Goal: Information Seeking & Learning: Learn about a topic

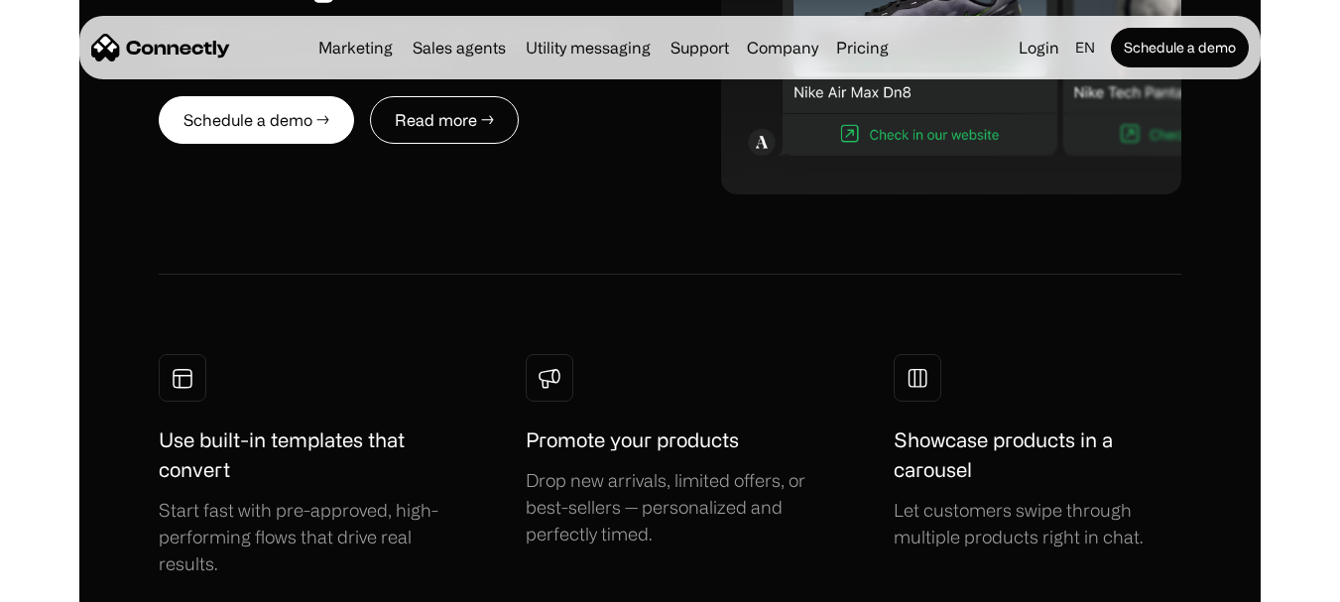
scroll to position [1219, 0]
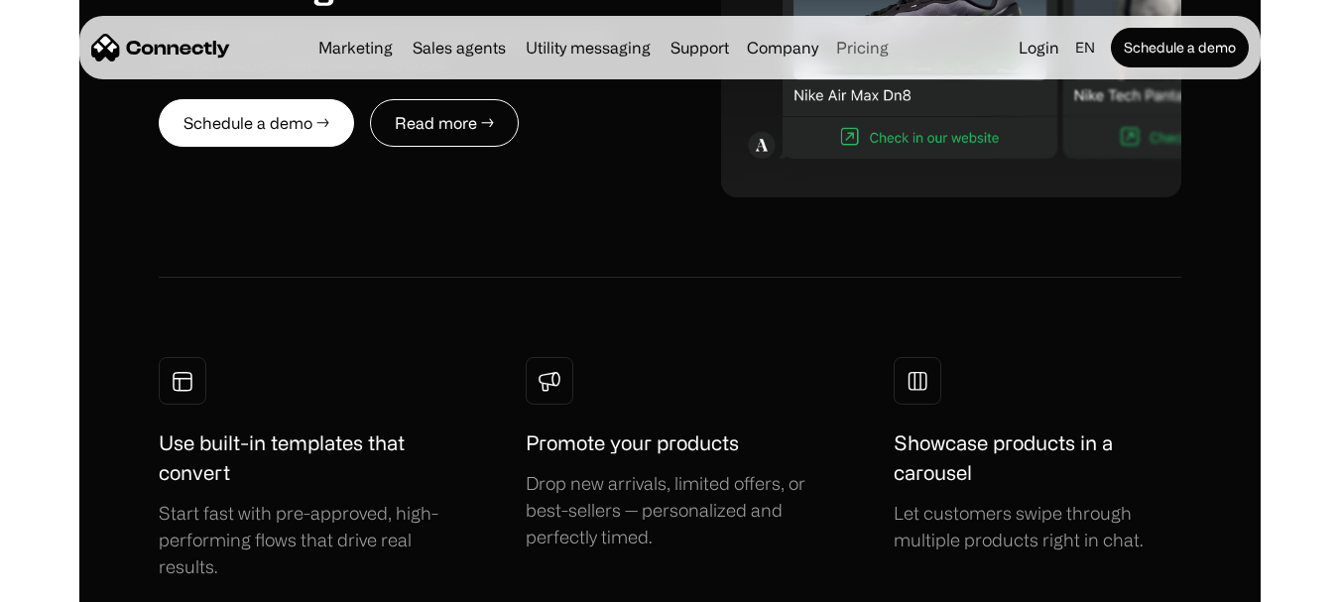
click at [870, 50] on link "Pricing" at bounding box center [862, 48] width 68 height 16
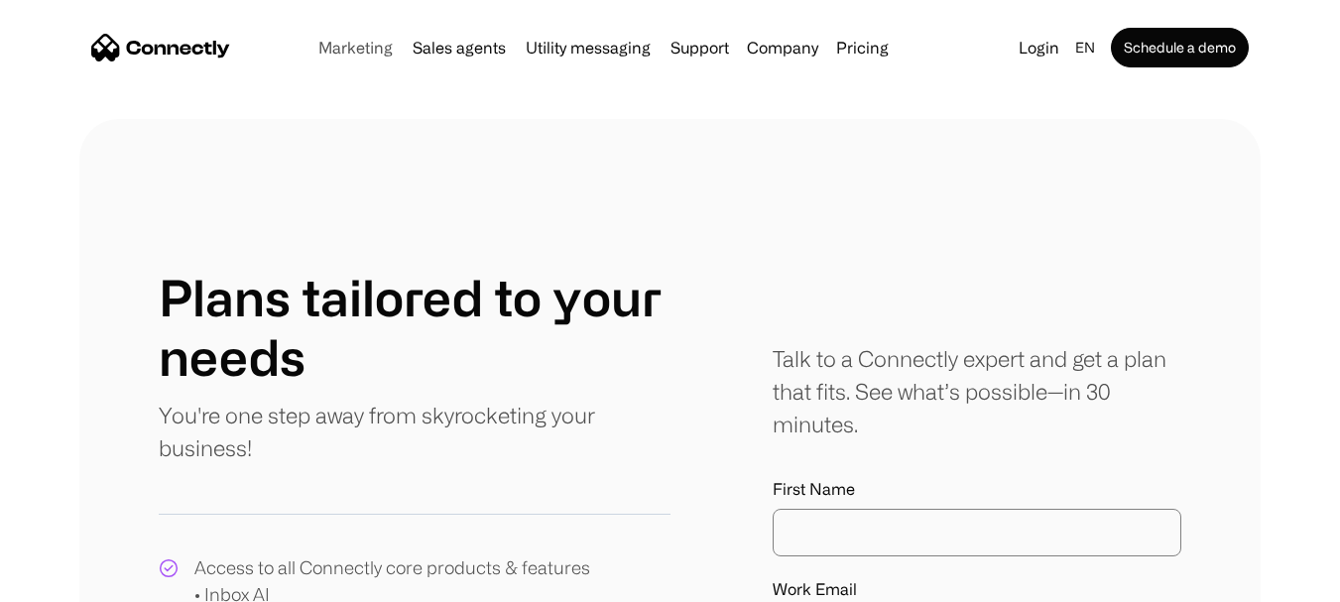
click at [352, 44] on link "Marketing" at bounding box center [355, 48] width 90 height 16
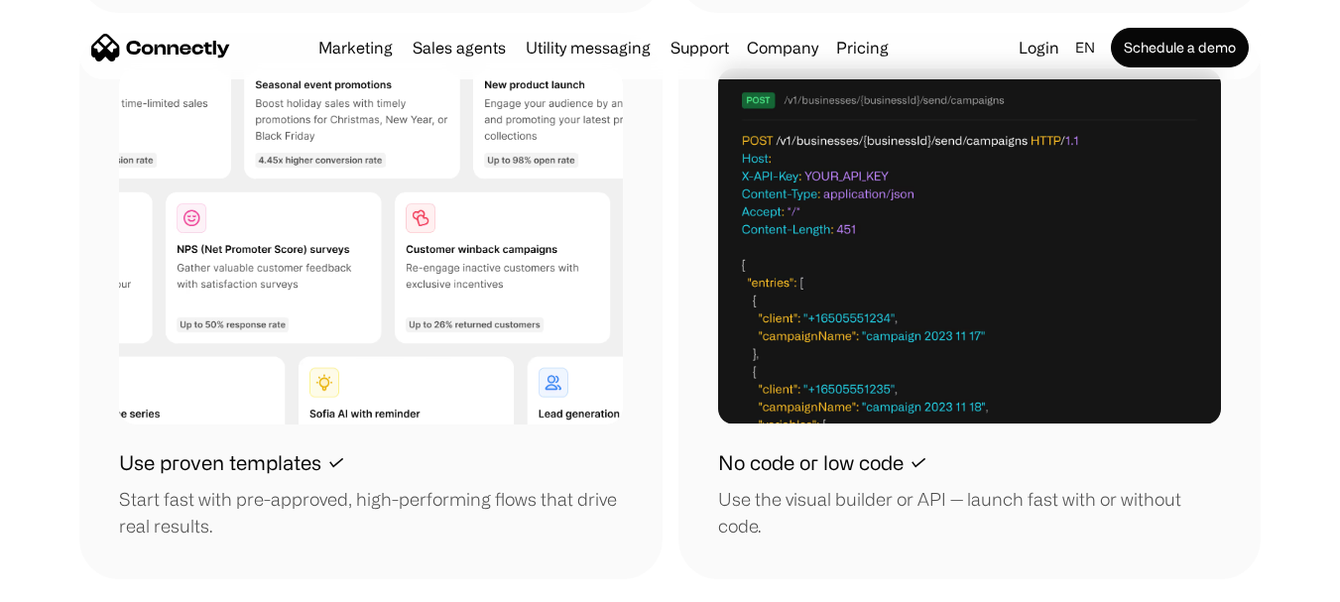
click at [540, 403] on img at bounding box center [371, 246] width 504 height 356
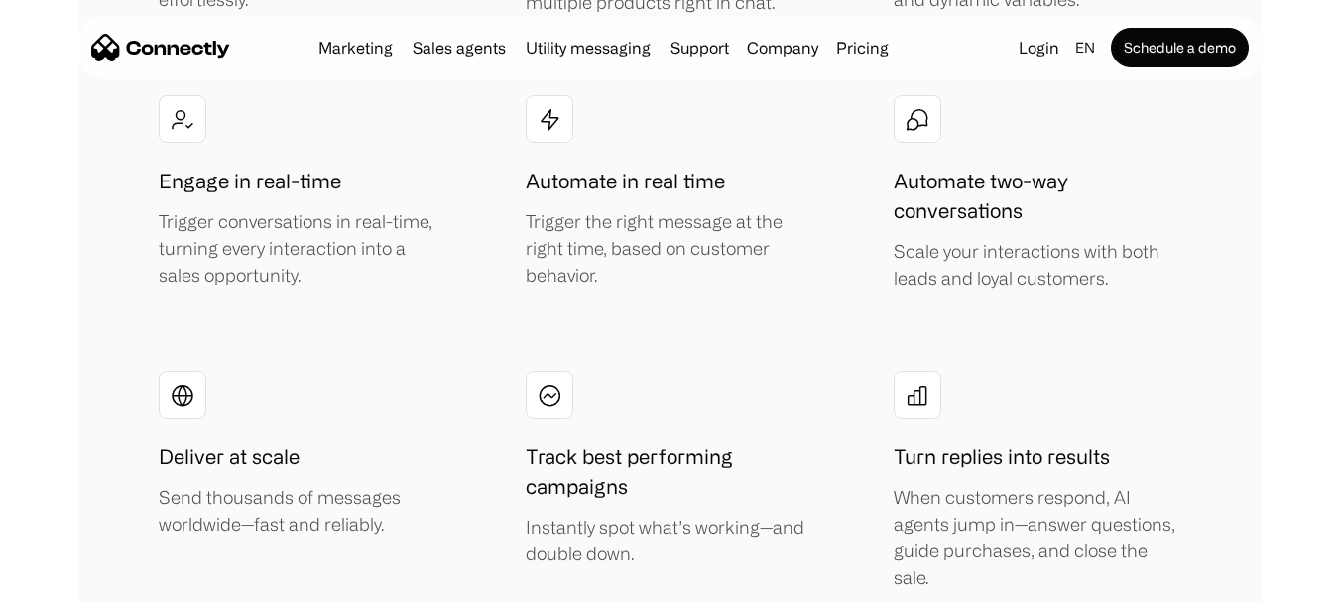
scroll to position [3636, 0]
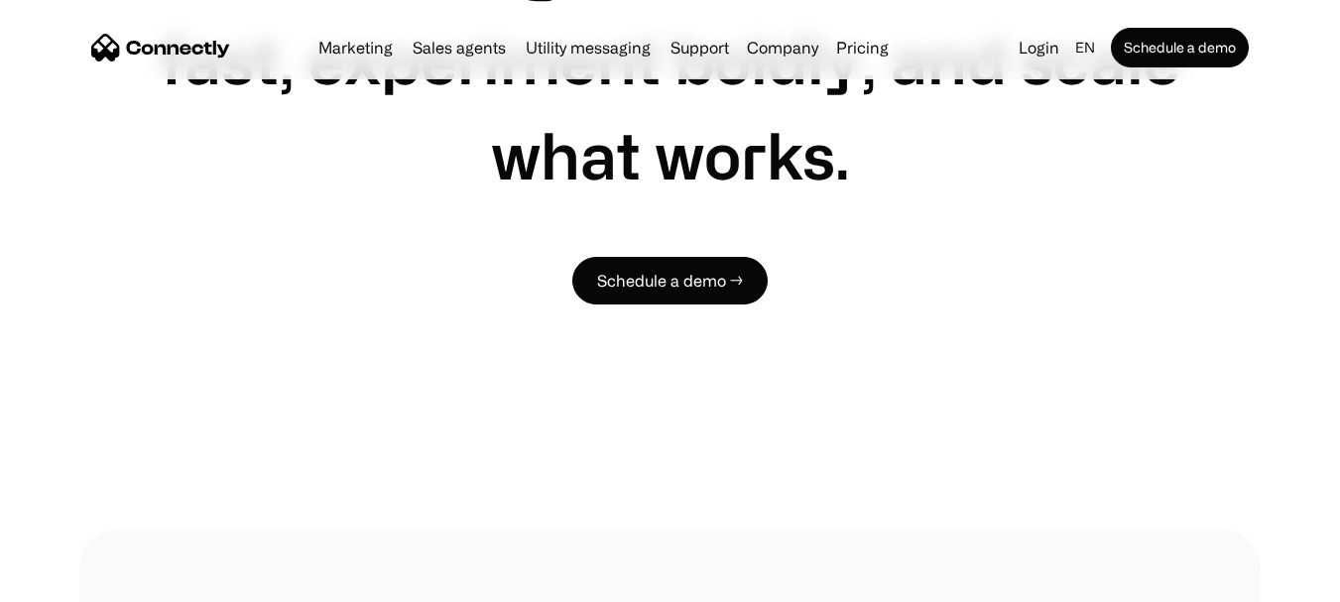
click at [540, 403] on div "Everything you need to move fast, experiment boldly, and scale what works. Sche…" at bounding box center [669, 100] width 1181 height 857
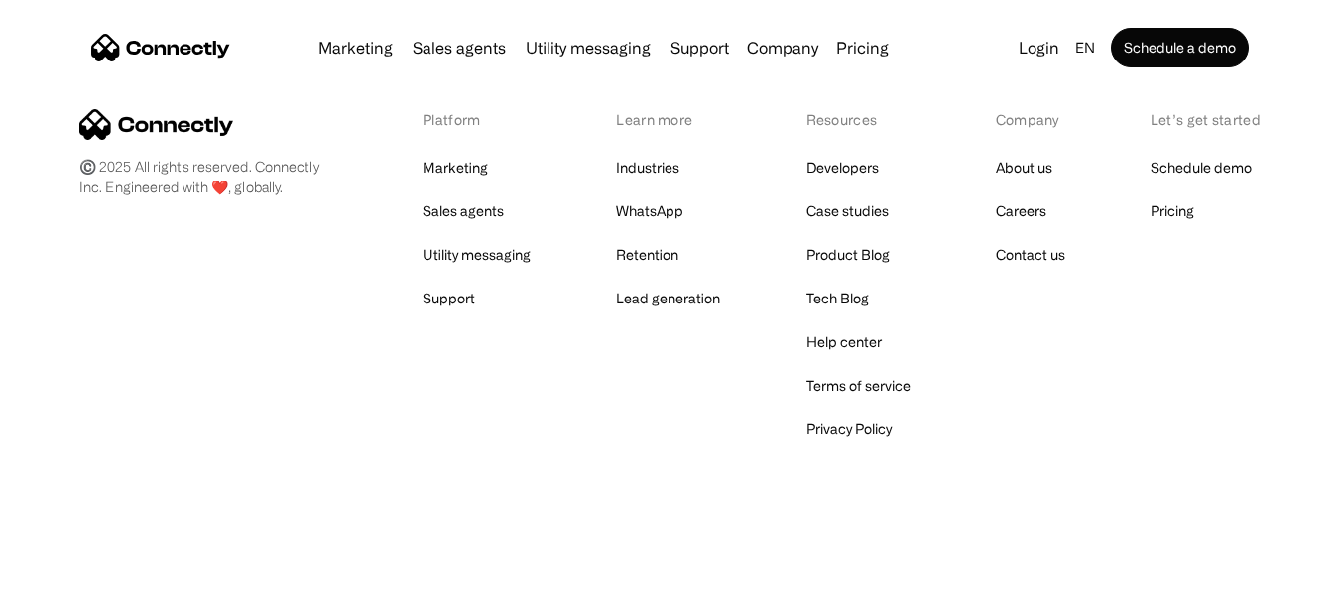
scroll to position [7374, 0]
